Goal: Check status

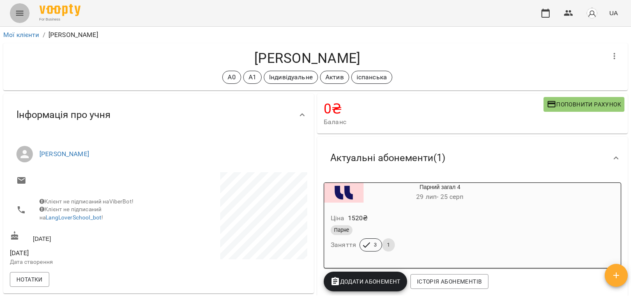
click at [22, 9] on icon "Menu" at bounding box center [20, 13] width 10 height 10
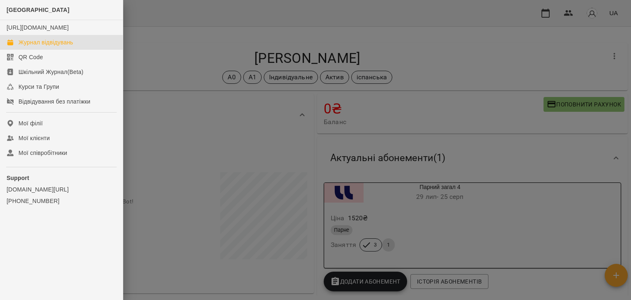
click at [46, 46] on div "Журнал відвідувань" at bounding box center [45, 42] width 55 height 8
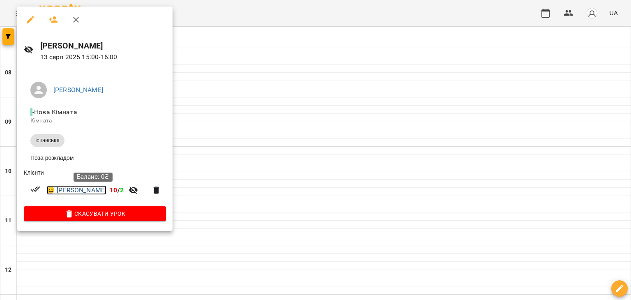
click at [104, 190] on link "😀 [PERSON_NAME]" at bounding box center [77, 190] width 60 height 10
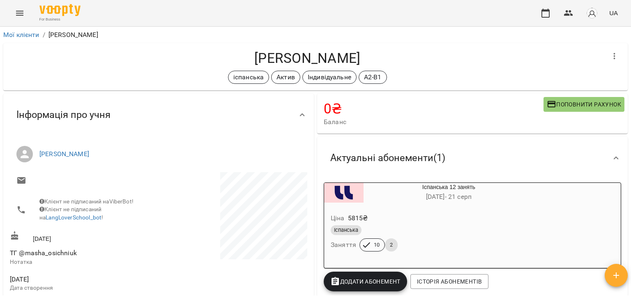
drag, startPoint x: 630, startPoint y: 73, endPoint x: 628, endPoint y: 83, distance: 9.2
click at [628, 83] on div "**********" at bounding box center [315, 177] width 631 height 300
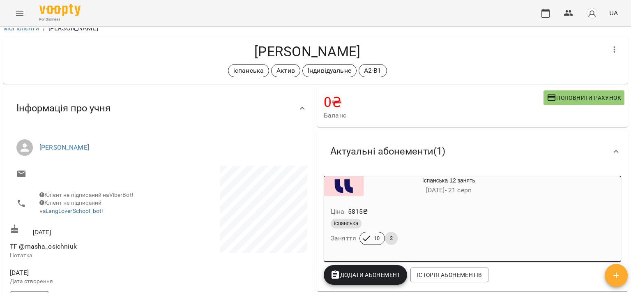
scroll to position [5, 0]
